Goal: Obtain resource: Download file/media

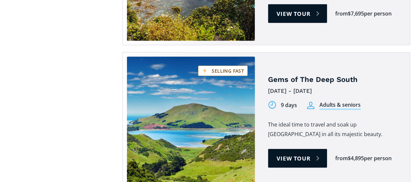
scroll to position [719, 0]
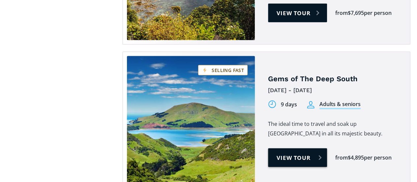
click at [310, 148] on link "View tour" at bounding box center [297, 157] width 59 height 19
click at [311, 148] on link "View tour" at bounding box center [297, 157] width 59 height 19
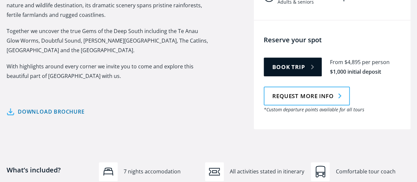
scroll to position [334, 0]
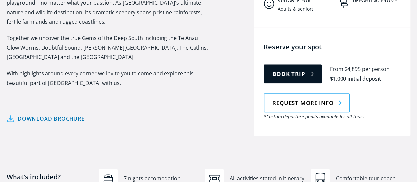
click at [60, 114] on link "Download brochure" at bounding box center [46, 119] width 78 height 10
